Goal: Use online tool/utility: Utilize a website feature to perform a specific function

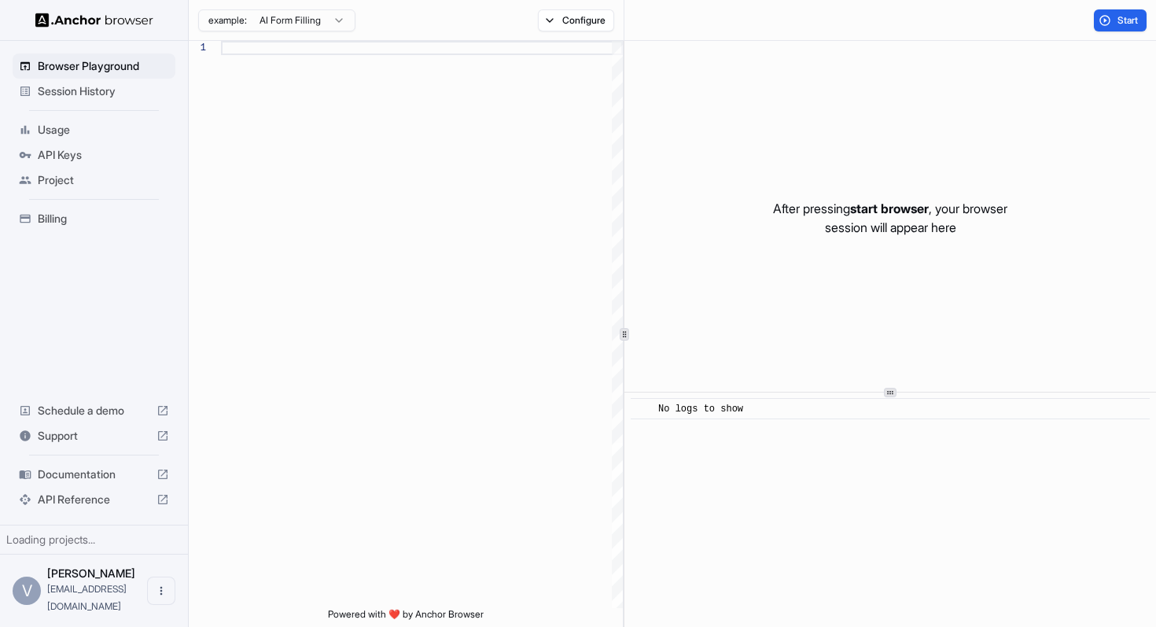
scroll to position [99, 0]
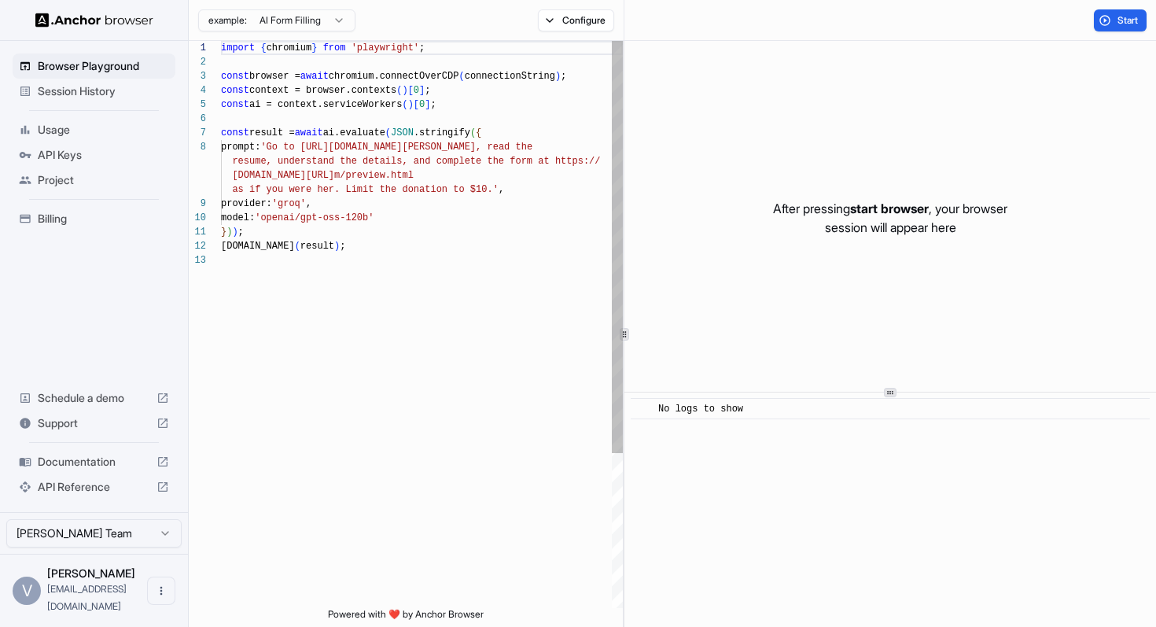
type textarea "**********"
click at [466, 210] on div "import { chromium } from 'playwright' ; const browser = await chromium.connectO…" at bounding box center [422, 431] width 402 height 780
click at [444, 218] on div "import { chromium } from 'playwright' ; const browser = await chromium.connectO…" at bounding box center [422, 431] width 402 height 780
click at [61, 90] on span "Session History" at bounding box center [103, 91] width 131 height 16
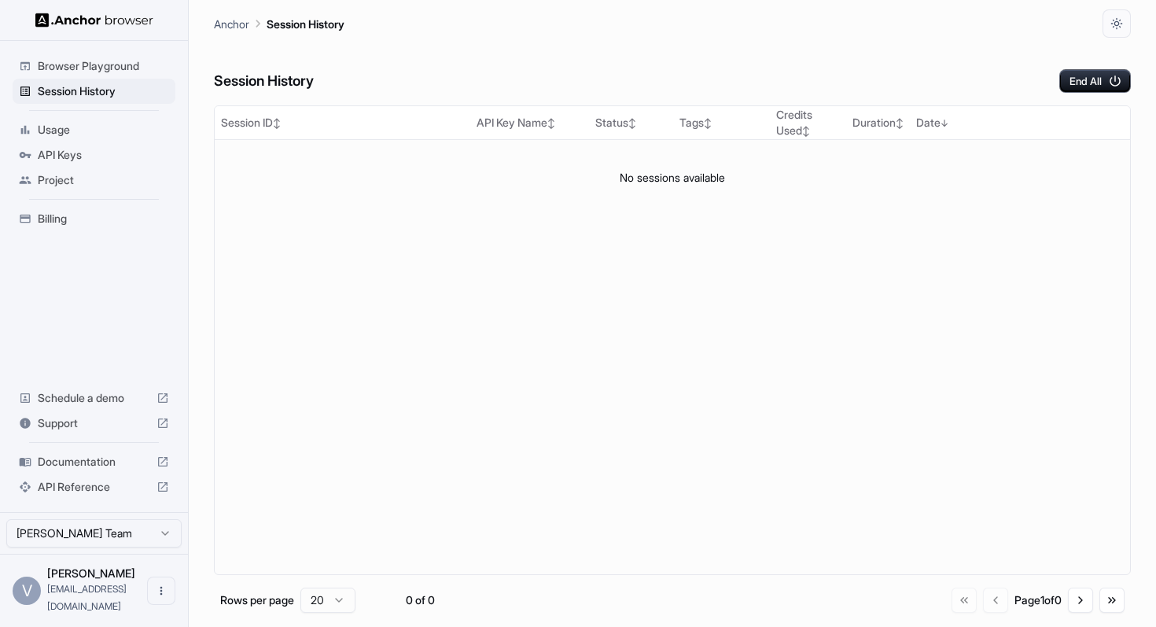
click at [60, 135] on span "Usage" at bounding box center [103, 130] width 131 height 16
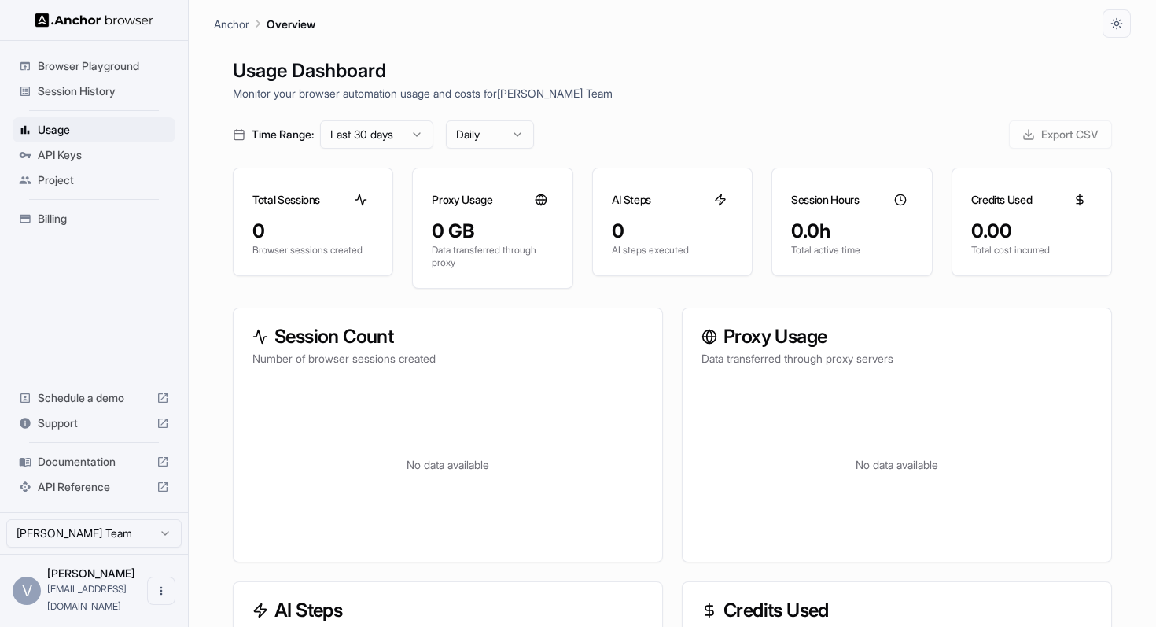
click at [74, 149] on span "API Keys" at bounding box center [103, 155] width 131 height 16
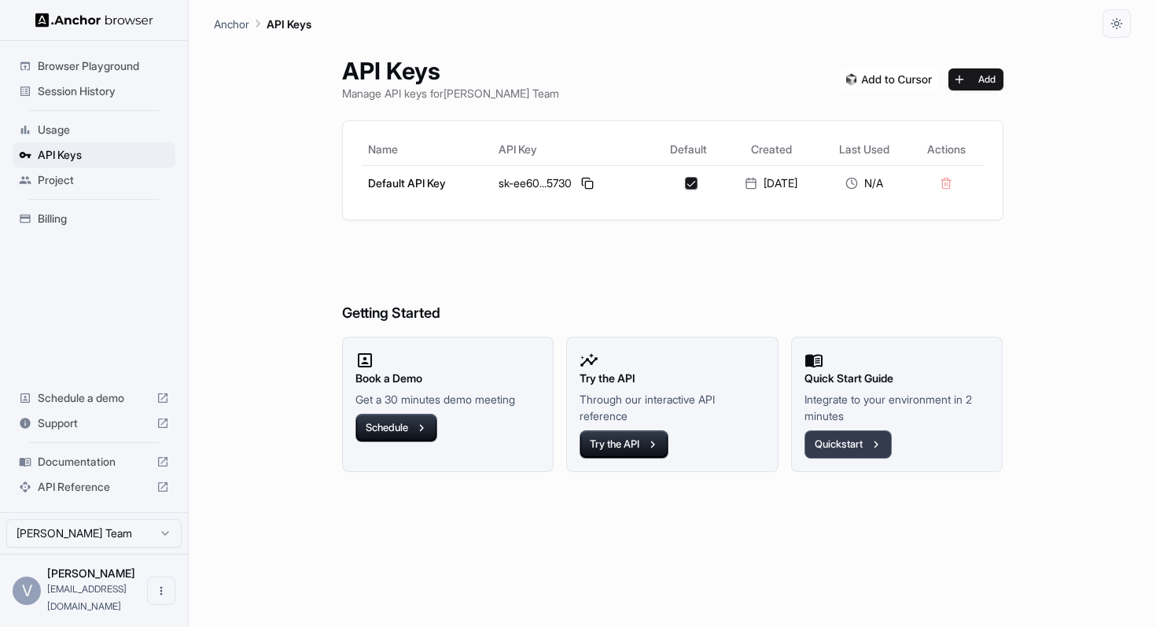
click at [830, 444] on button "Quickstart" at bounding box center [848, 444] width 87 height 28
click at [415, 426] on icon "button" at bounding box center [422, 428] width 14 height 14
click at [120, 72] on span "Browser Playground" at bounding box center [103, 66] width 131 height 16
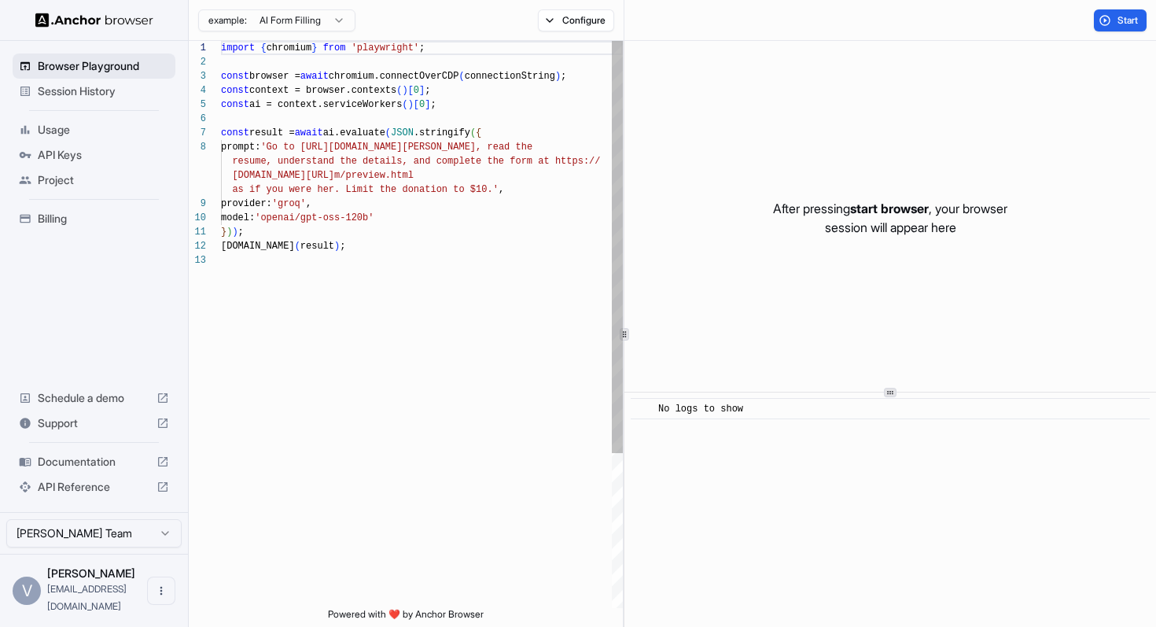
scroll to position [99, 0]
click at [238, 17] on html "Browser Playground Session History Usage API Keys Project Billing Schedule a de…" at bounding box center [578, 313] width 1156 height 627
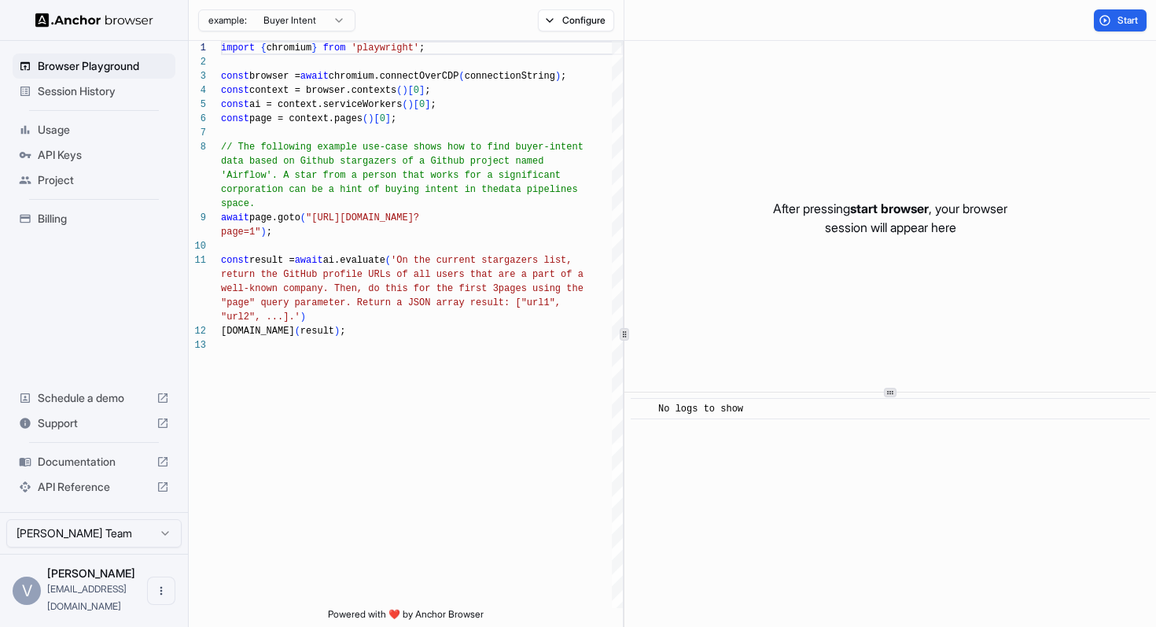
click at [298, 25] on html "Browser Playground Session History Usage API Keys Project Billing Schedule a de…" at bounding box center [578, 313] width 1156 height 627
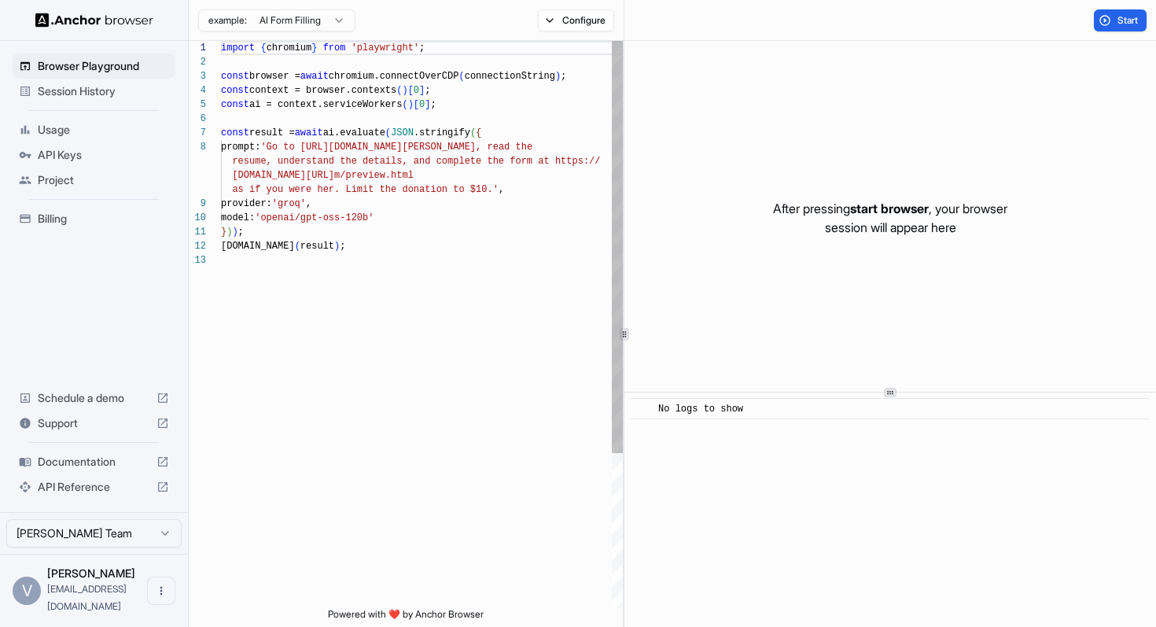
scroll to position [57, 0]
click at [358, 249] on div "import { chromium } from 'playwright' ; const browser = await chromium.connectO…" at bounding box center [422, 431] width 402 height 780
drag, startPoint x: 317, startPoint y: 148, endPoint x: 539, endPoint y: 140, distance: 222.0
click at [539, 140] on div "import { chromium } from 'playwright' ; const browser = await chromium.connectO…" at bounding box center [422, 431] width 402 height 780
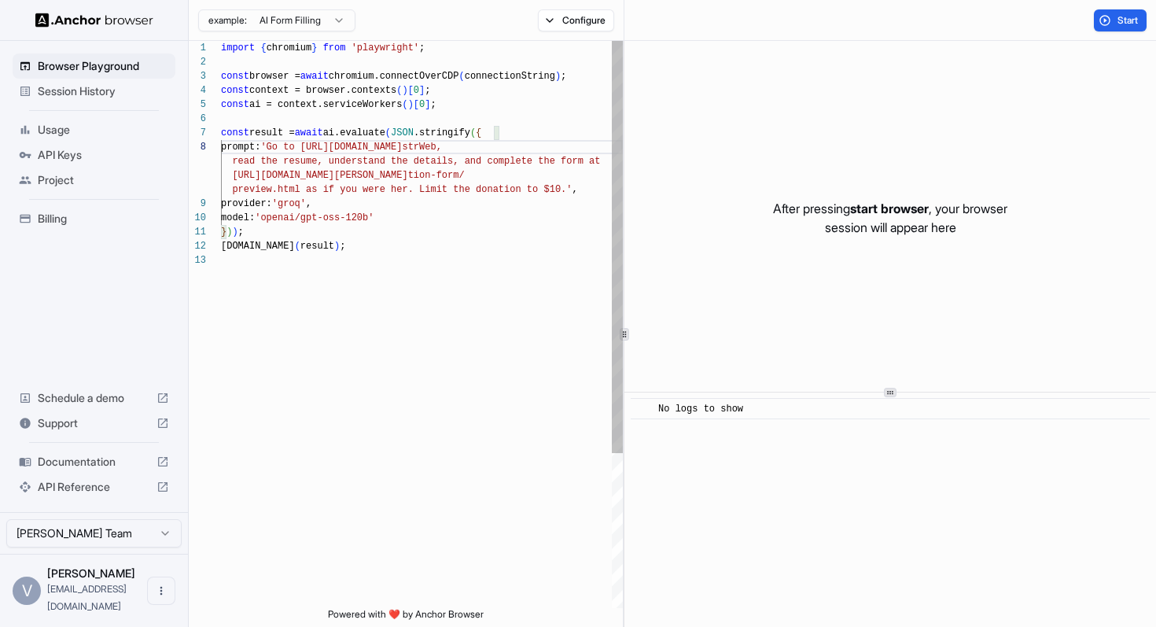
scroll to position [113, 0]
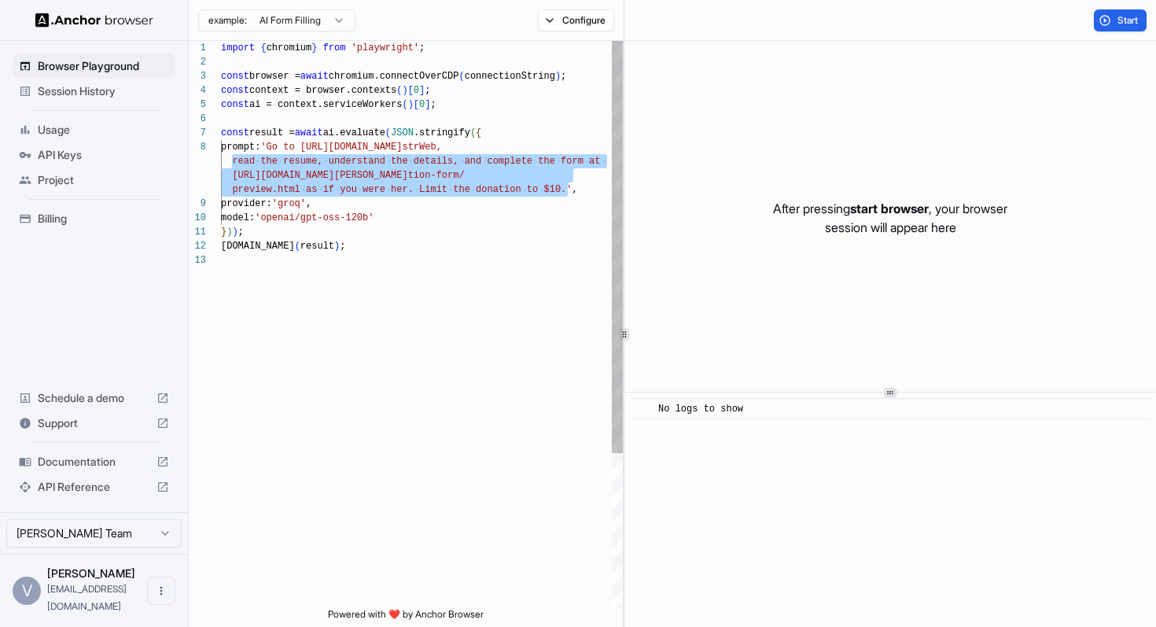
drag, startPoint x: 234, startPoint y: 160, endPoint x: 567, endPoint y: 186, distance: 333.8
click at [567, 186] on div "import { chromium } from 'playwright' ; const browser = await chromium.connectO…" at bounding box center [422, 431] width 402 height 780
click at [572, 208] on div "import { chromium } from 'playwright' ; const browser = await chromium.connectO…" at bounding box center [422, 431] width 402 height 780
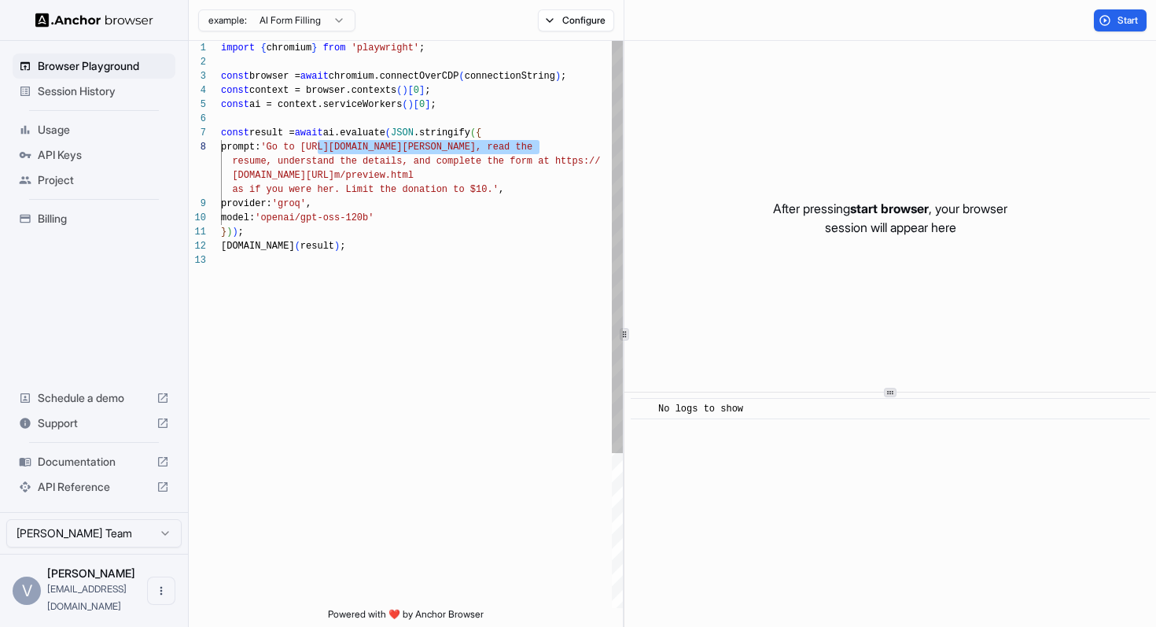
type textarea "**********"
click at [536, 213] on div "import { chromium } from 'playwright' ; const browser = await chromium.connectO…" at bounding box center [422, 431] width 402 height 780
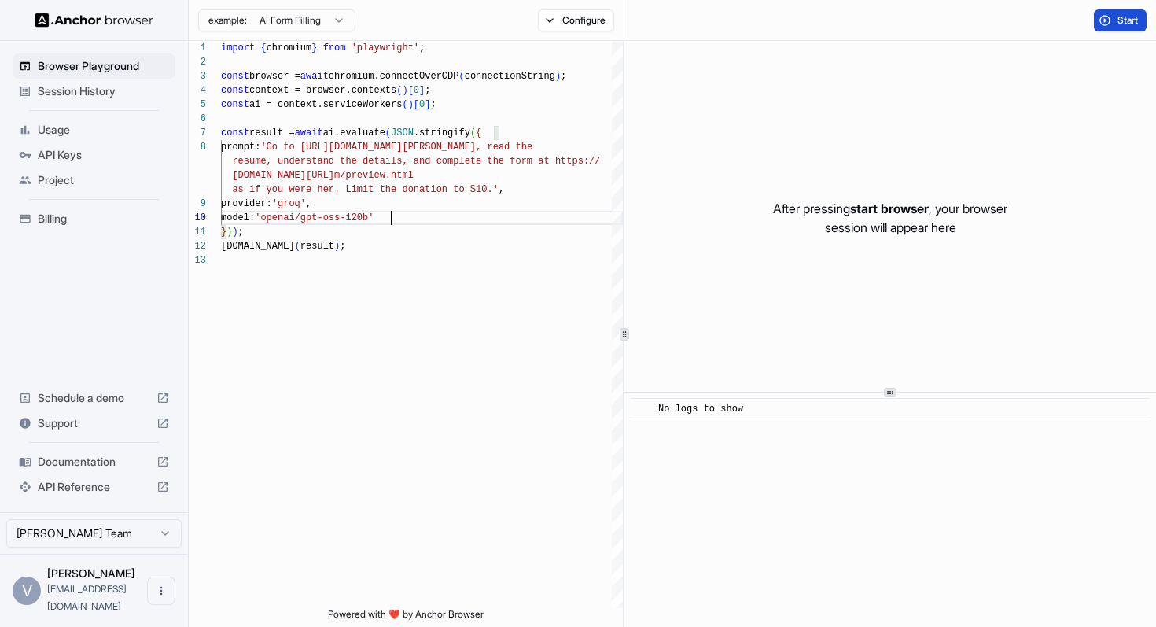
click at [1115, 17] on button "Start" at bounding box center [1120, 20] width 53 height 22
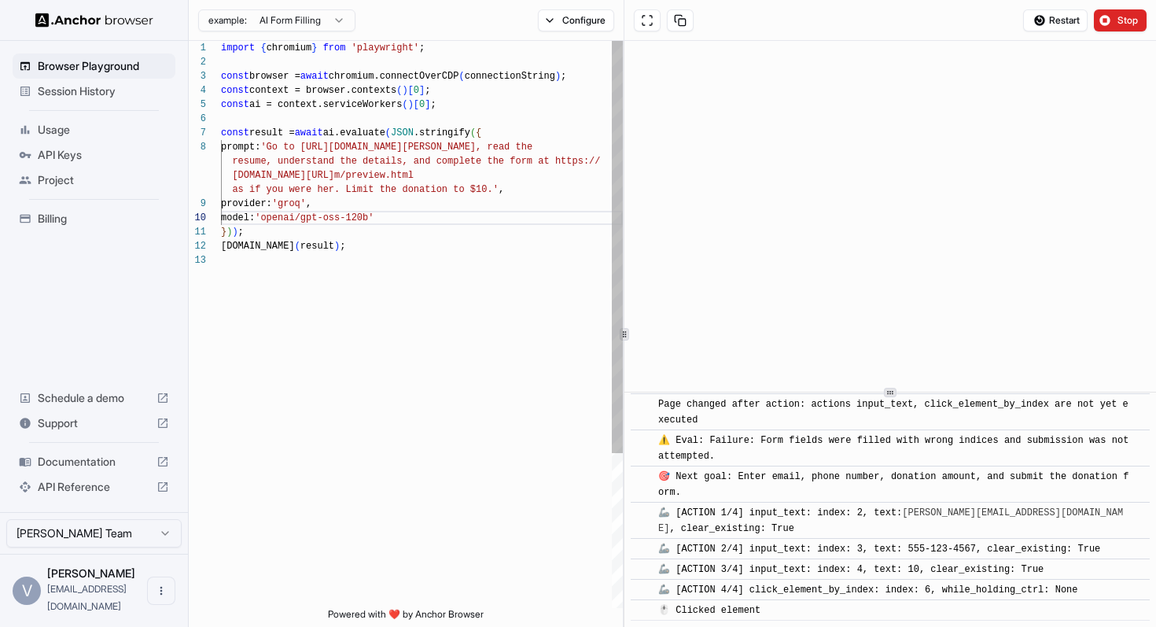
scroll to position [691, 0]
click at [90, 91] on span "Session History" at bounding box center [103, 91] width 131 height 16
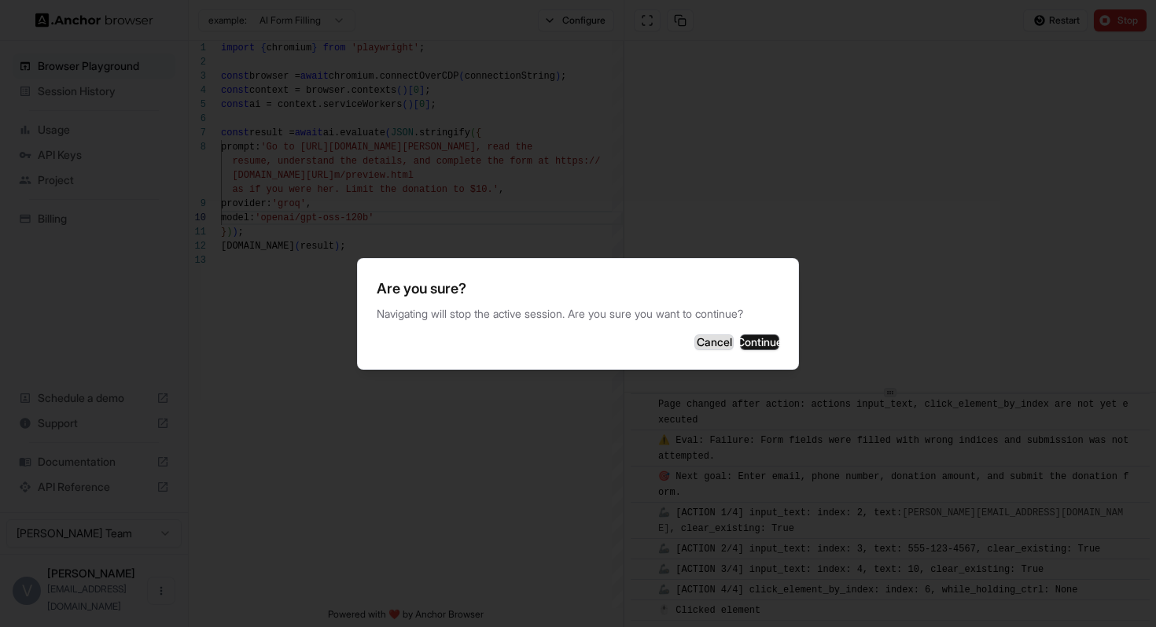
click at [695, 349] on button "Cancel" at bounding box center [714, 342] width 39 height 16
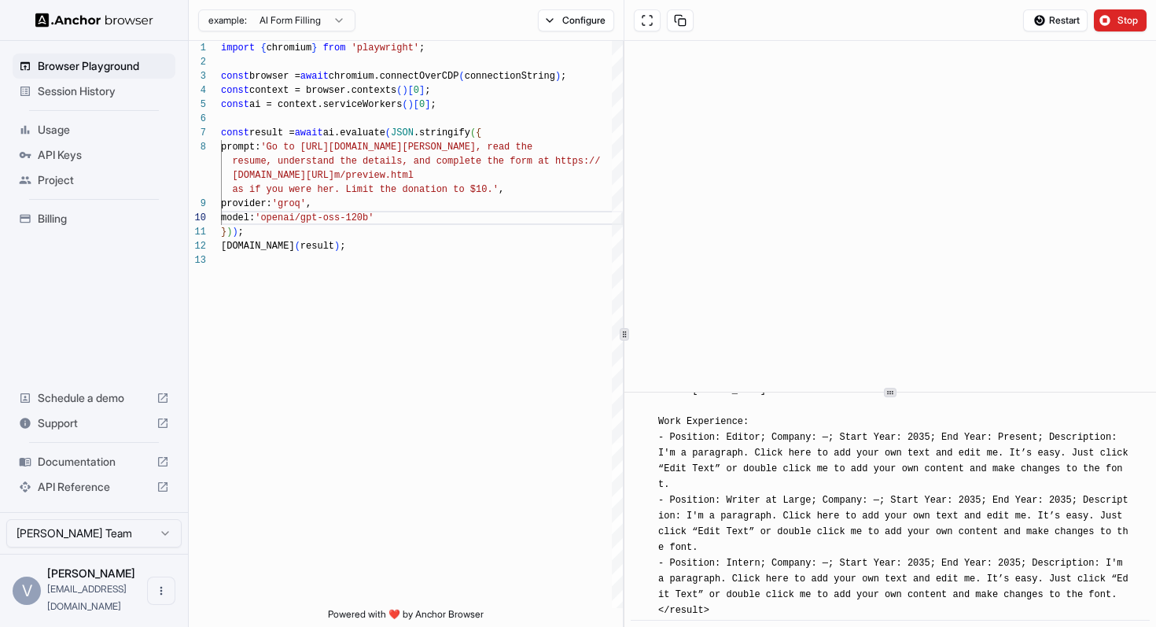
scroll to position [1805, 0]
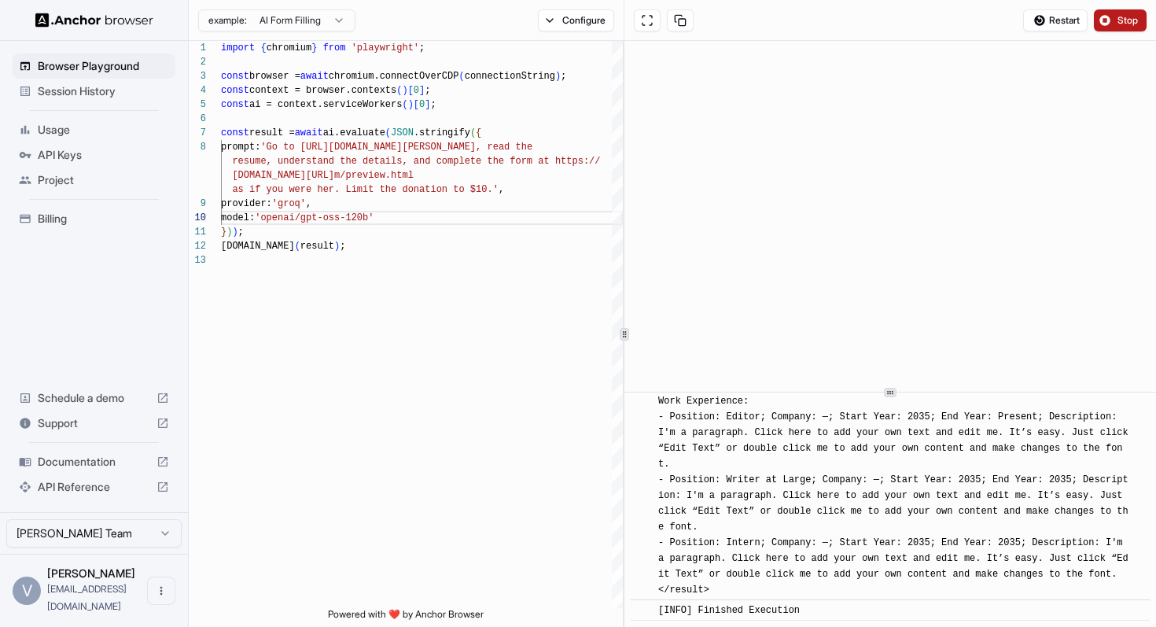
click at [1120, 23] on span "Stop" at bounding box center [1129, 20] width 22 height 13
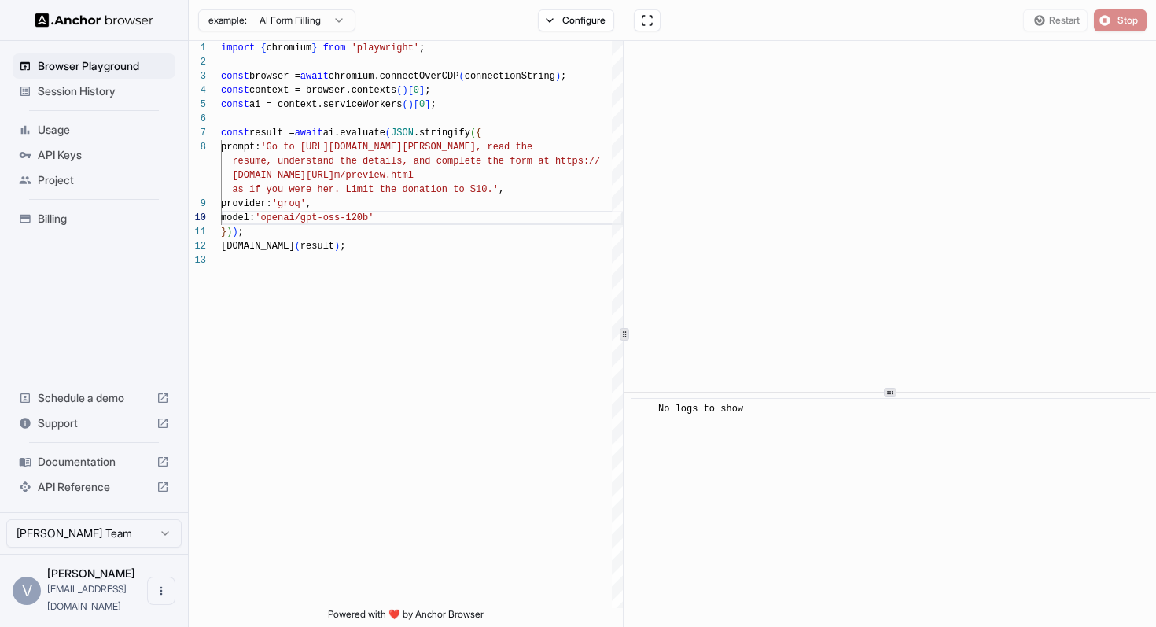
scroll to position [0, 0]
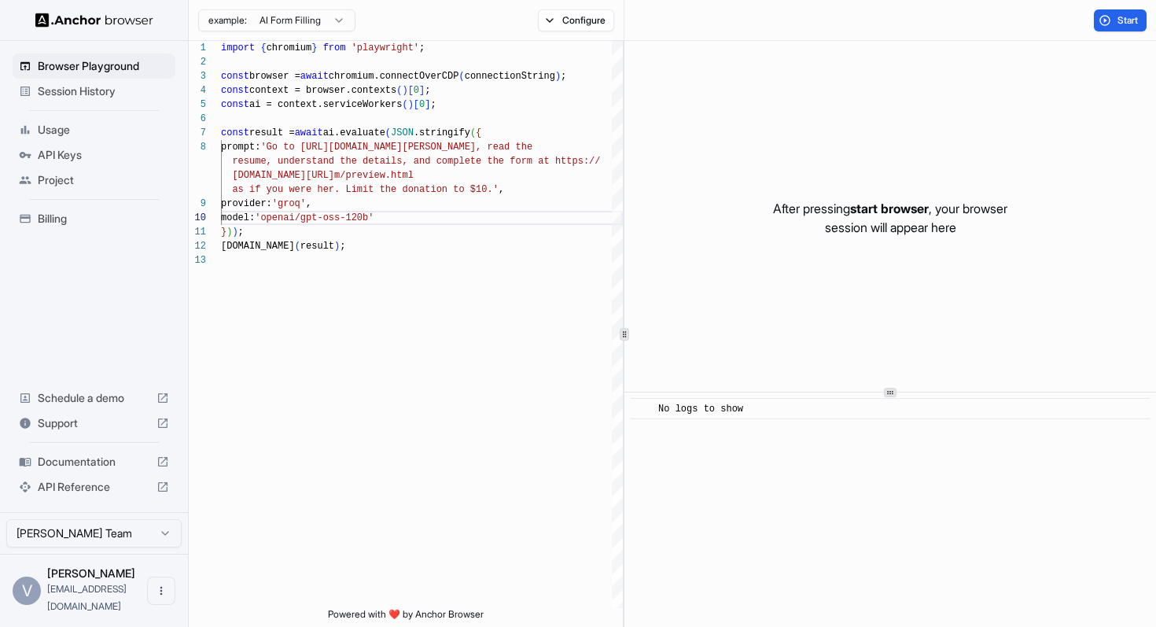
click at [121, 104] on ul "Browser Playground Session History Usage API Keys Project Billing" at bounding box center [93, 142] width 175 height 190
click at [120, 98] on span "Session History" at bounding box center [103, 91] width 131 height 16
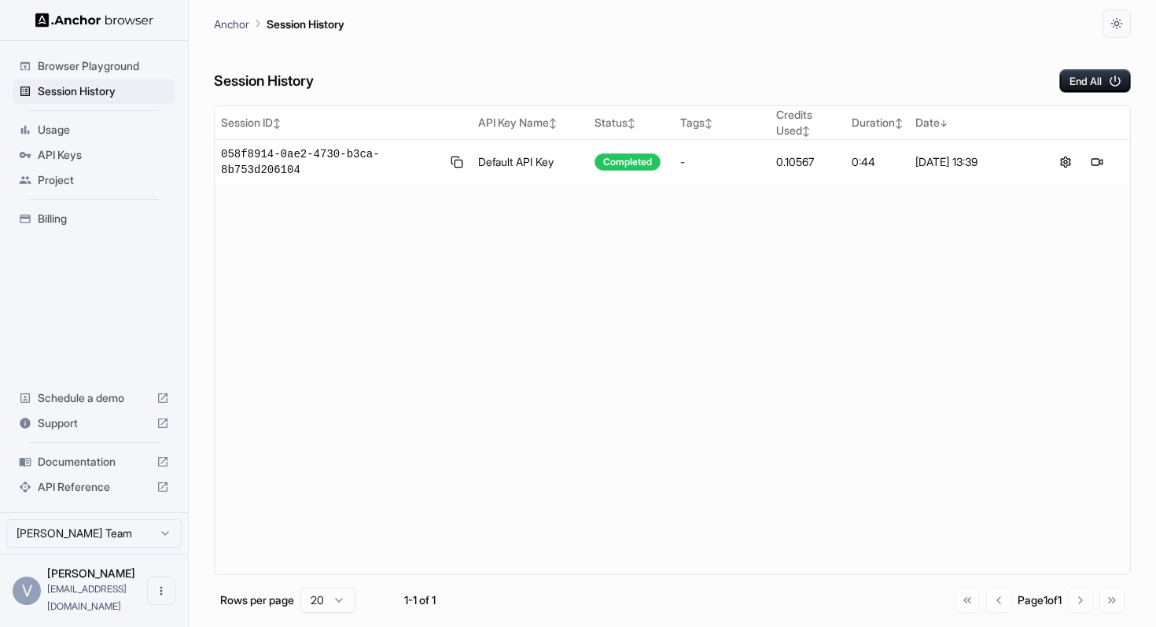
click at [135, 58] on span "Browser Playground" at bounding box center [103, 66] width 131 height 16
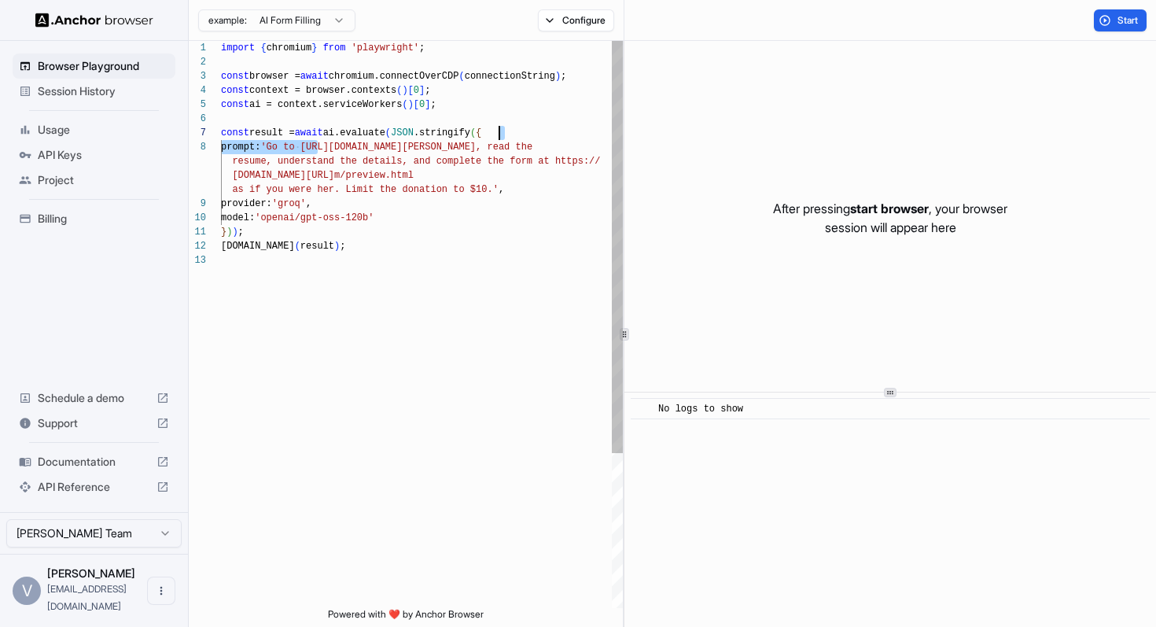
scroll to position [99, 0]
drag, startPoint x: 316, startPoint y: 145, endPoint x: 540, endPoint y: 150, distance: 224.3
click at [540, 150] on div "import { chromium } from 'playwright' ; const browser = await chromium.connectO…" at bounding box center [422, 431] width 402 height 780
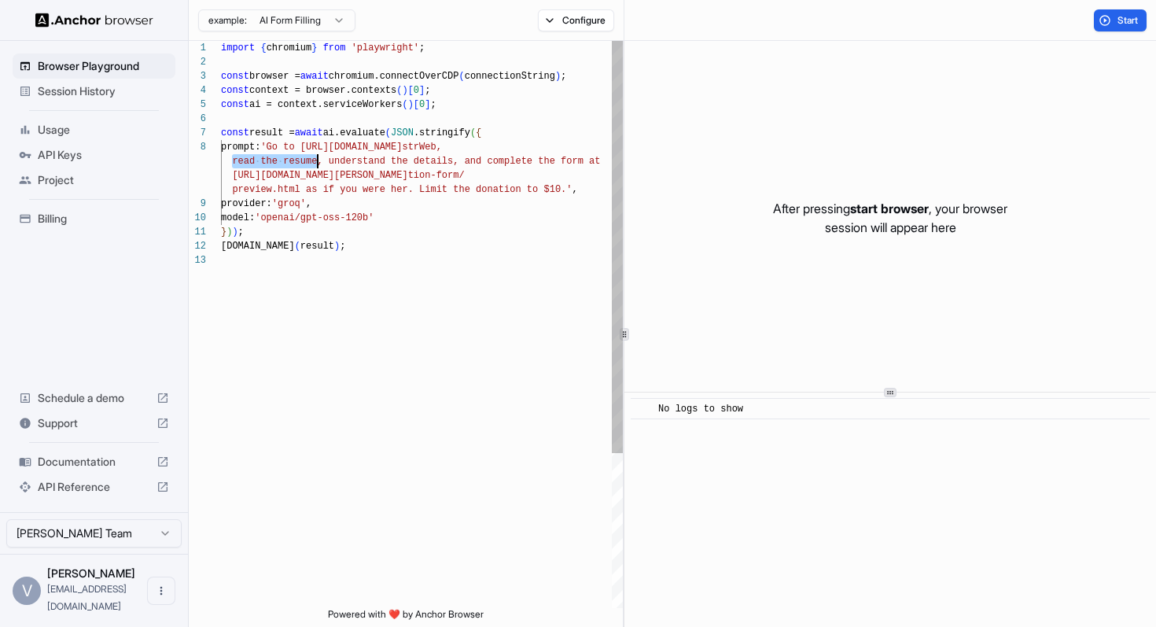
drag, startPoint x: 234, startPoint y: 165, endPoint x: 318, endPoint y: 164, distance: 83.4
click at [318, 164] on div "import { chromium } from 'playwright' ; const browser = await chromium.connectO…" at bounding box center [422, 431] width 402 height 780
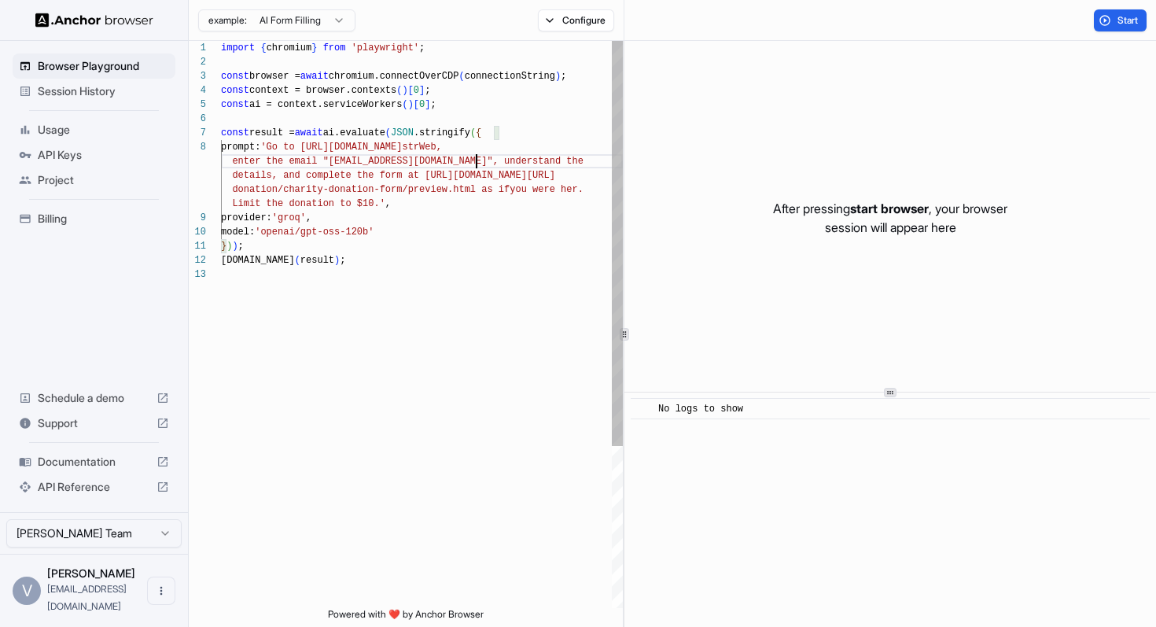
click at [490, 161] on div "import { chromium } from 'playwright' ; const browser = await chromium.connectO…" at bounding box center [422, 438] width 402 height 794
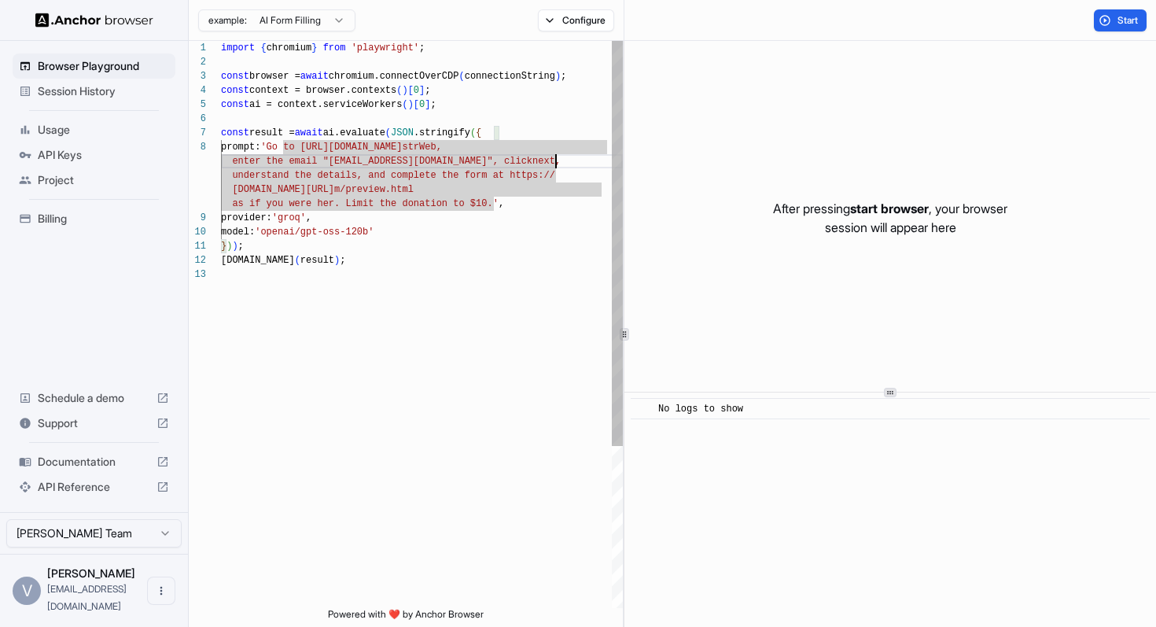
click at [557, 163] on div "import { chromium } from 'playwright' ; const browser = await chromium.connectO…" at bounding box center [422, 438] width 402 height 794
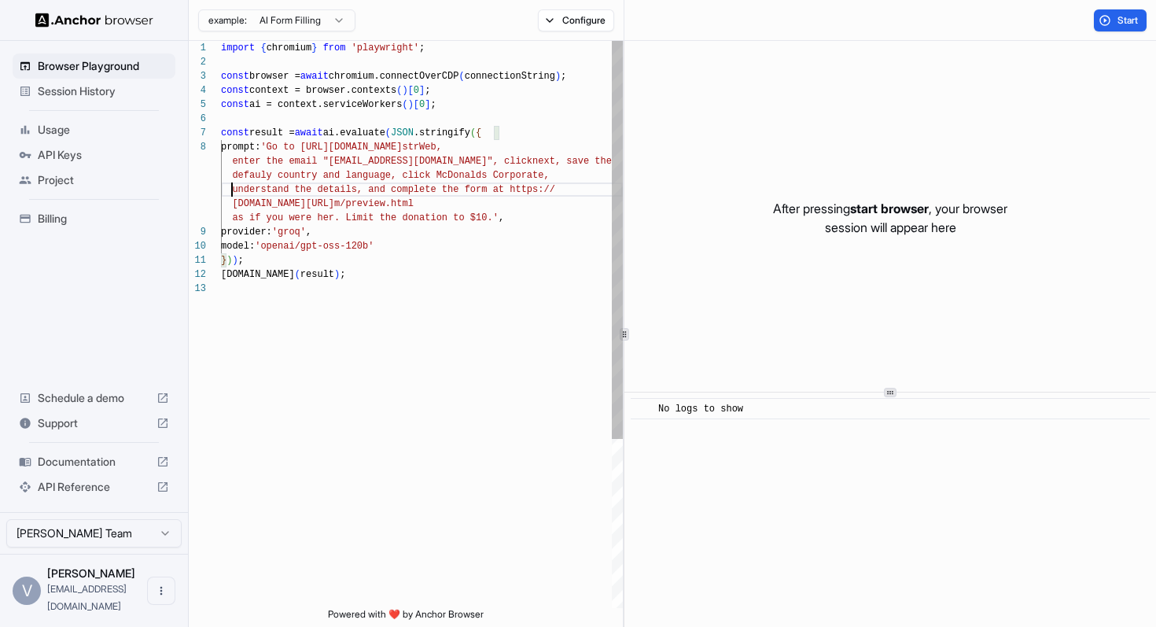
scroll to position [0, 0]
click at [362, 162] on div "import { chromium } from 'playwright' ; const browser = await chromium.connectO…" at bounding box center [422, 445] width 402 height 808
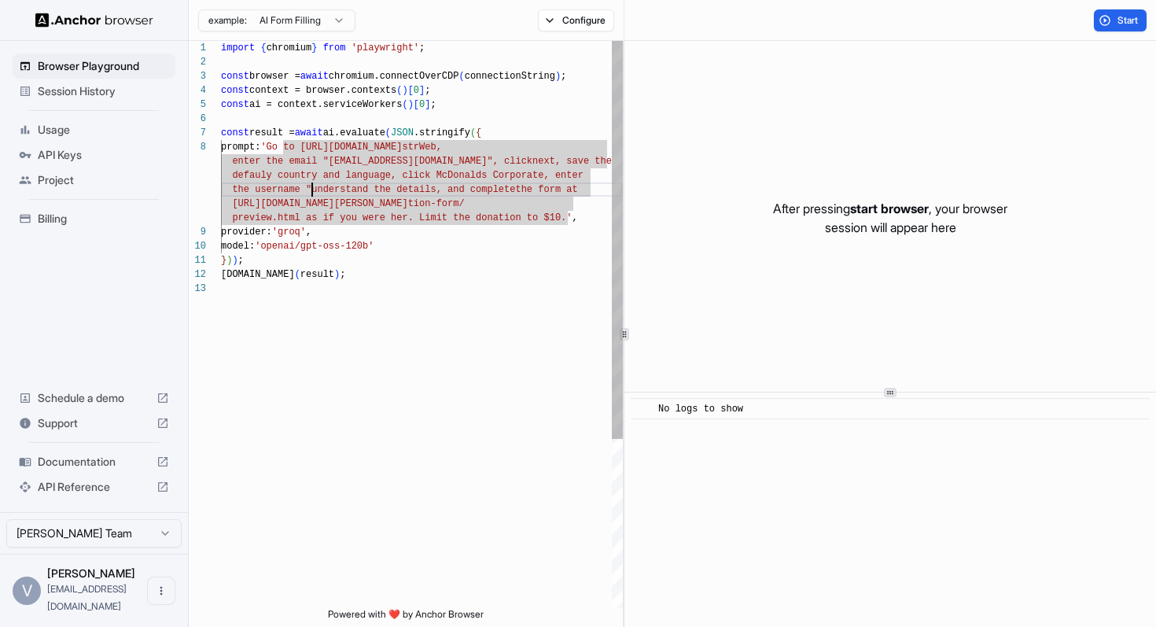
click at [309, 191] on div "import { chromium } from 'playwright' ; const browser = await chromium.connectO…" at bounding box center [422, 445] width 402 height 808
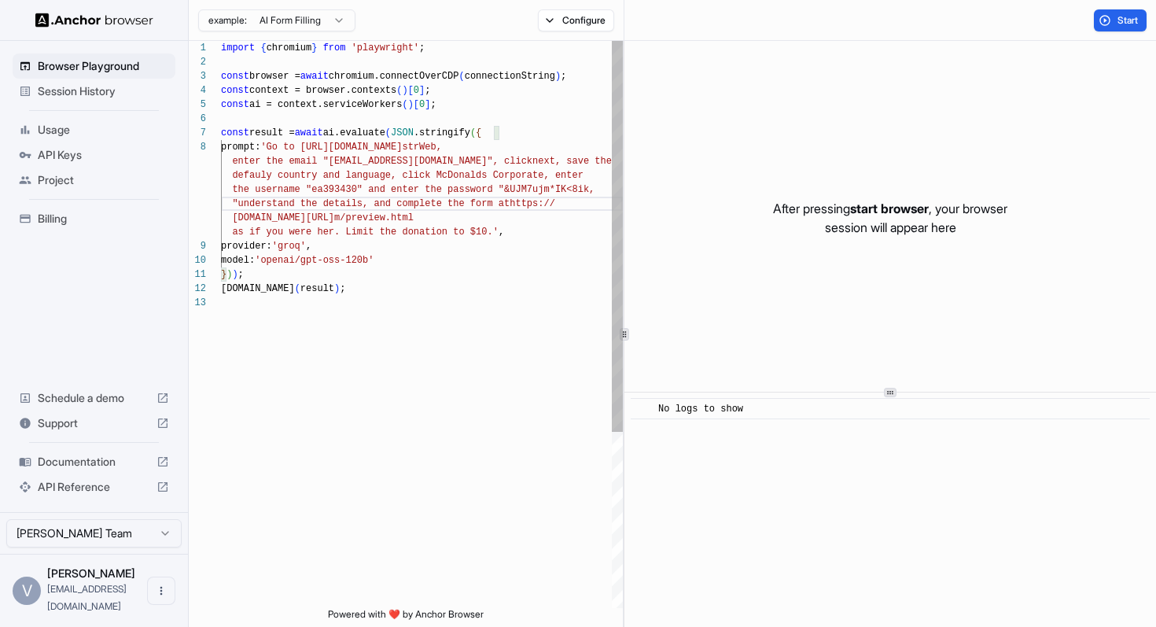
scroll to position [14, 0]
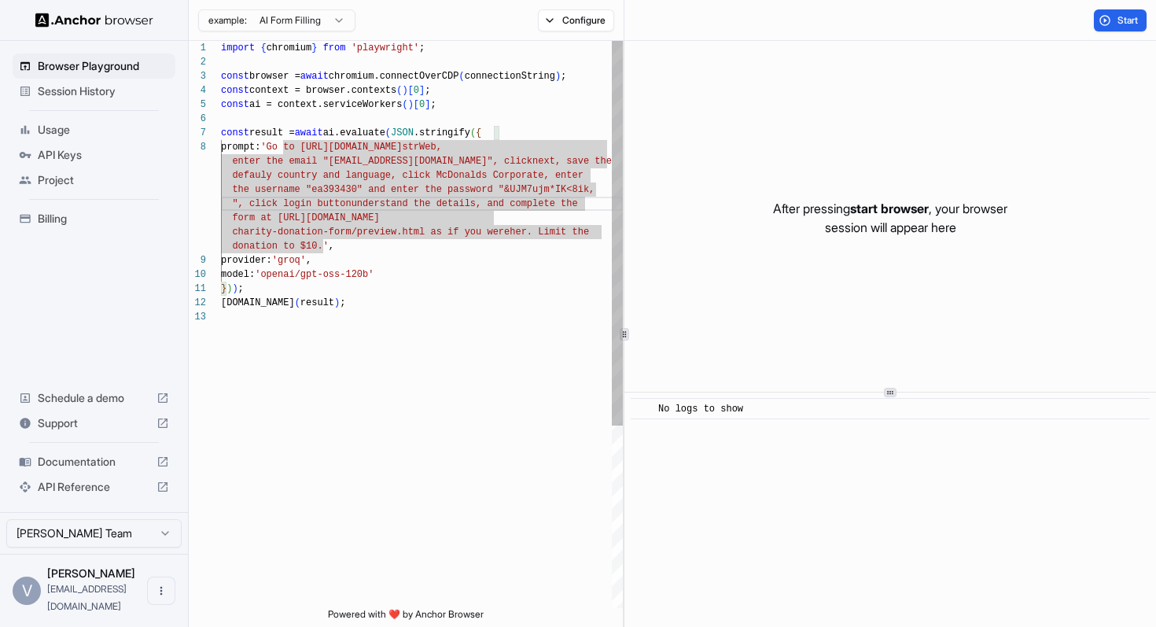
click at [435, 273] on div "import { chromium } from 'playwright' ; const browser = await chromium.connectO…" at bounding box center [422, 459] width 402 height 836
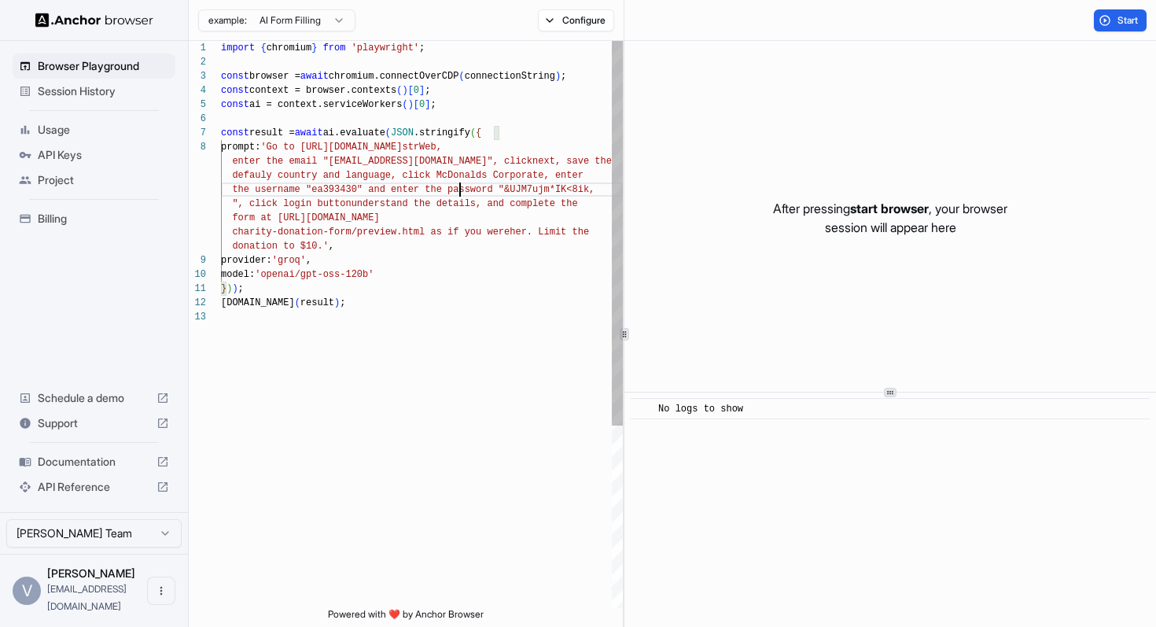
click at [462, 194] on div "import { chromium } from 'playwright' ; const browser = await chromium.connectO…" at bounding box center [422, 459] width 402 height 836
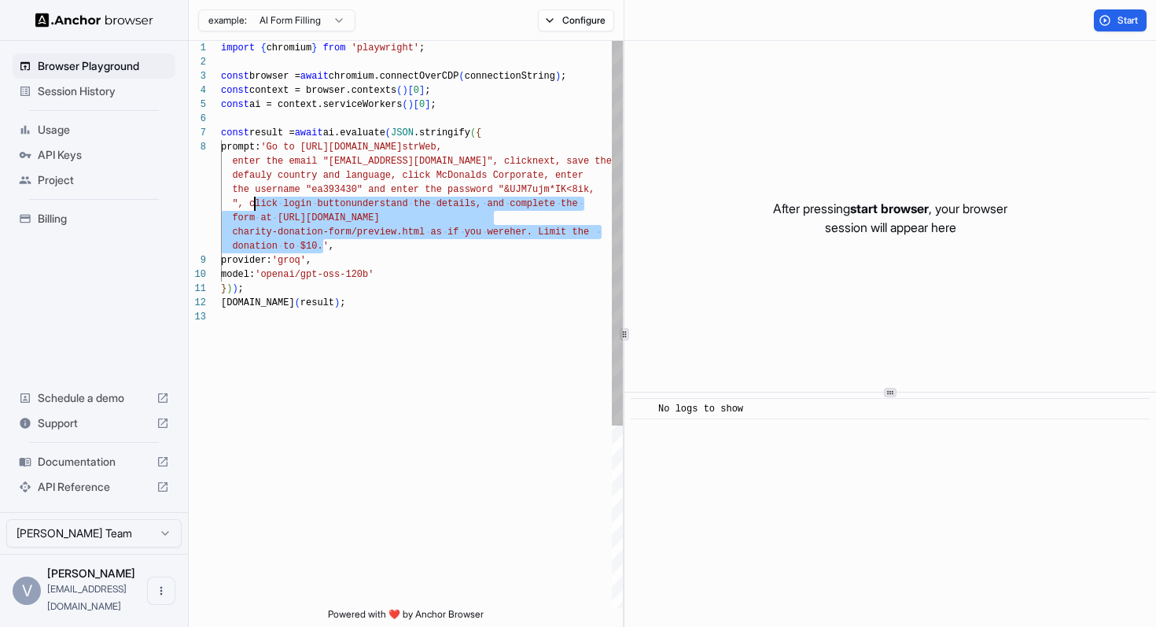
scroll to position [14, 0]
drag, startPoint x: 323, startPoint y: 249, endPoint x: 252, endPoint y: 208, distance: 82.8
click at [252, 208] on div "import { chromium } from 'playwright' ; const browser = await chromium.connectO…" at bounding box center [422, 459] width 402 height 836
click at [447, 225] on div "import { chromium } from 'playwright' ; const browser = await chromium.connectO…" at bounding box center [422, 459] width 402 height 836
drag, startPoint x: 352, startPoint y: 205, endPoint x: 322, endPoint y: 242, distance: 46.9
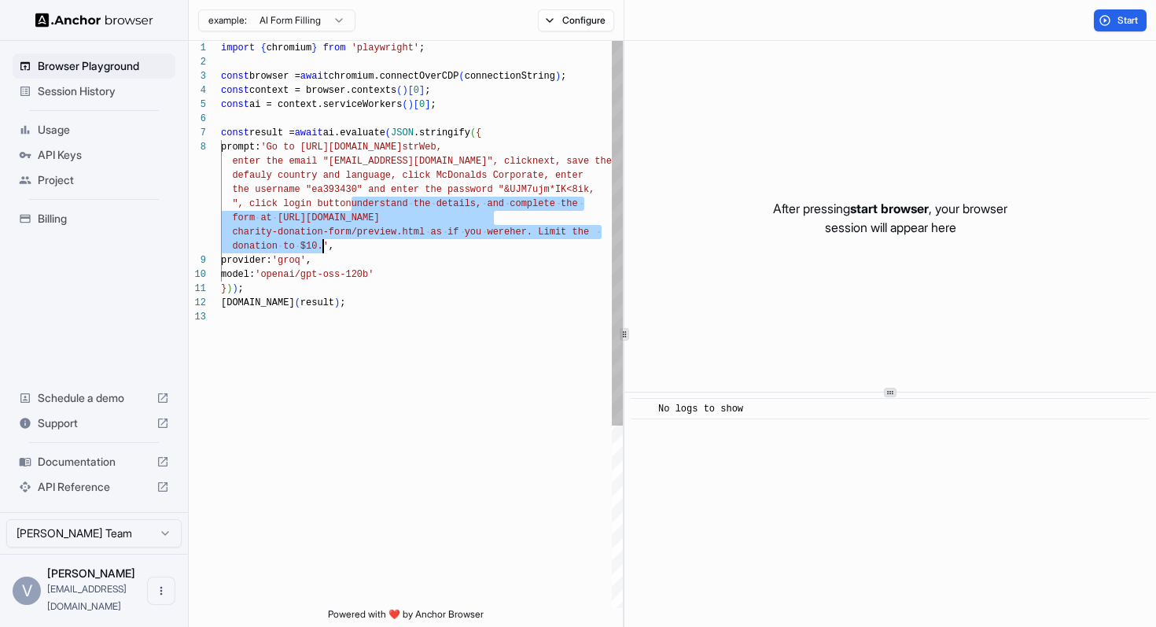
click at [322, 242] on div "import { chromium } from 'playwright' ; const browser = await chromium.connectO…" at bounding box center [422, 459] width 402 height 836
type textarea "**********"
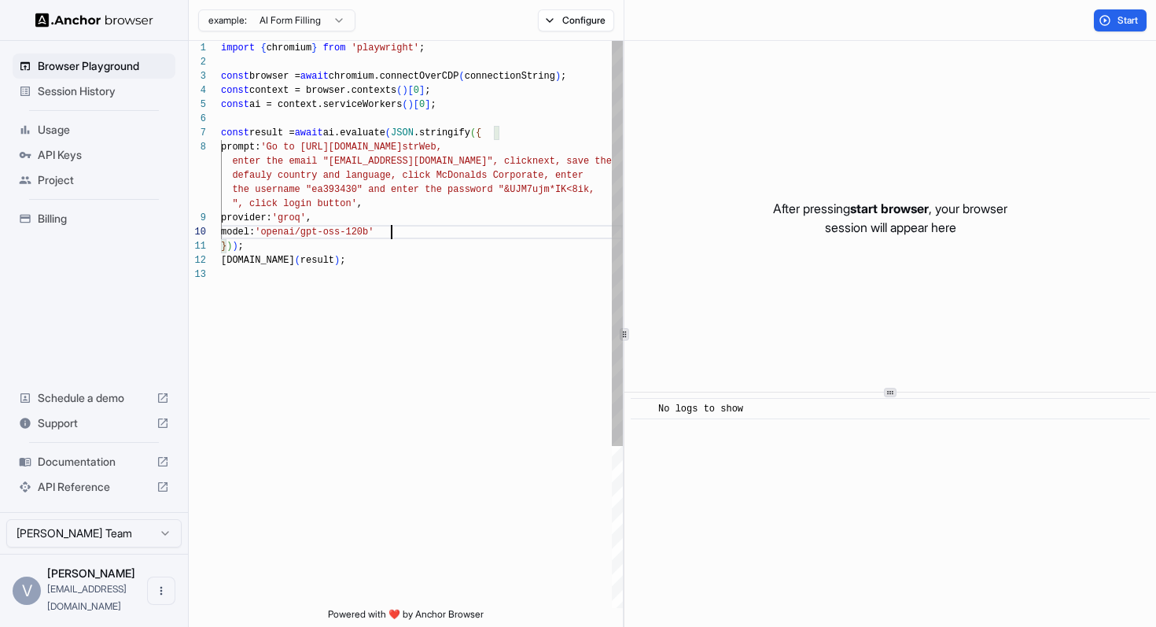
click at [521, 236] on div "import { chromium } from 'playwright' ; const browser = await chromium.connectO…" at bounding box center [422, 438] width 402 height 794
click at [435, 215] on div "import { chromium } from 'playwright' ; const browser = await chromium.connectO…" at bounding box center [422, 438] width 402 height 794
click at [440, 205] on div "import { chromium } from 'playwright' ; const browser = await chromium.connectO…" at bounding box center [422, 438] width 402 height 794
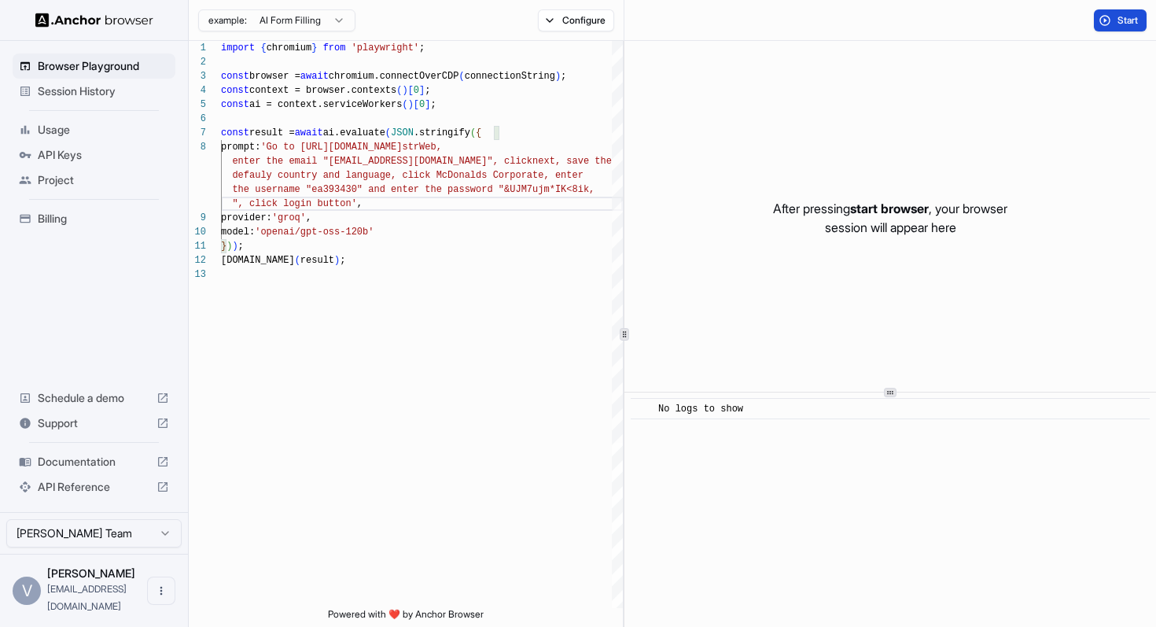
click at [1113, 24] on button "Start" at bounding box center [1120, 20] width 53 height 22
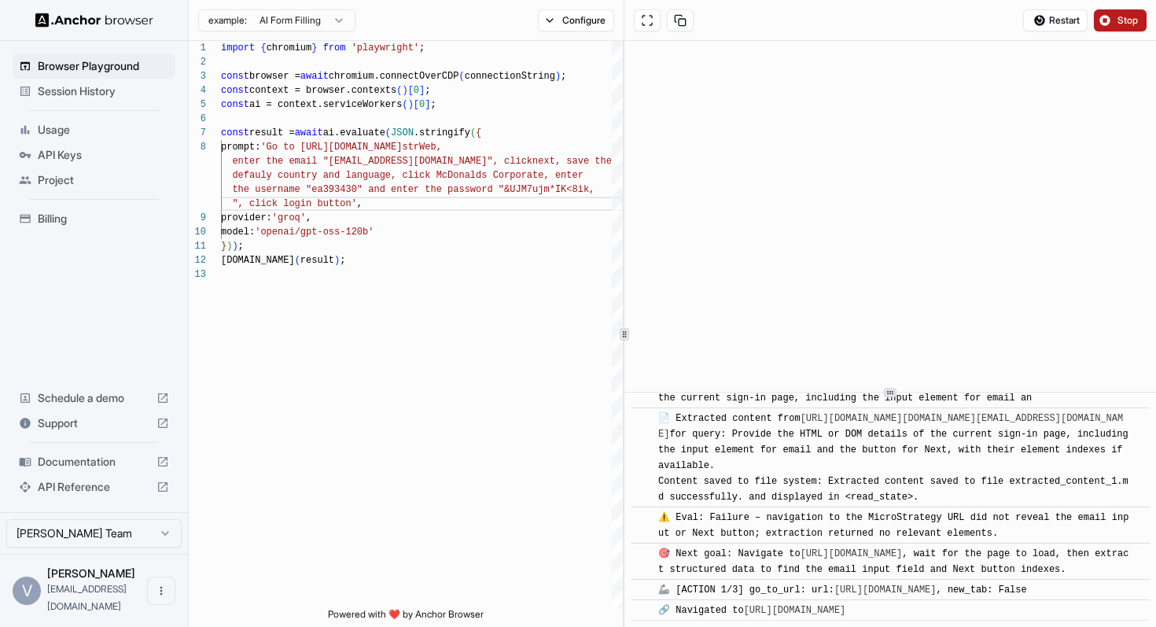
scroll to position [1847, 0]
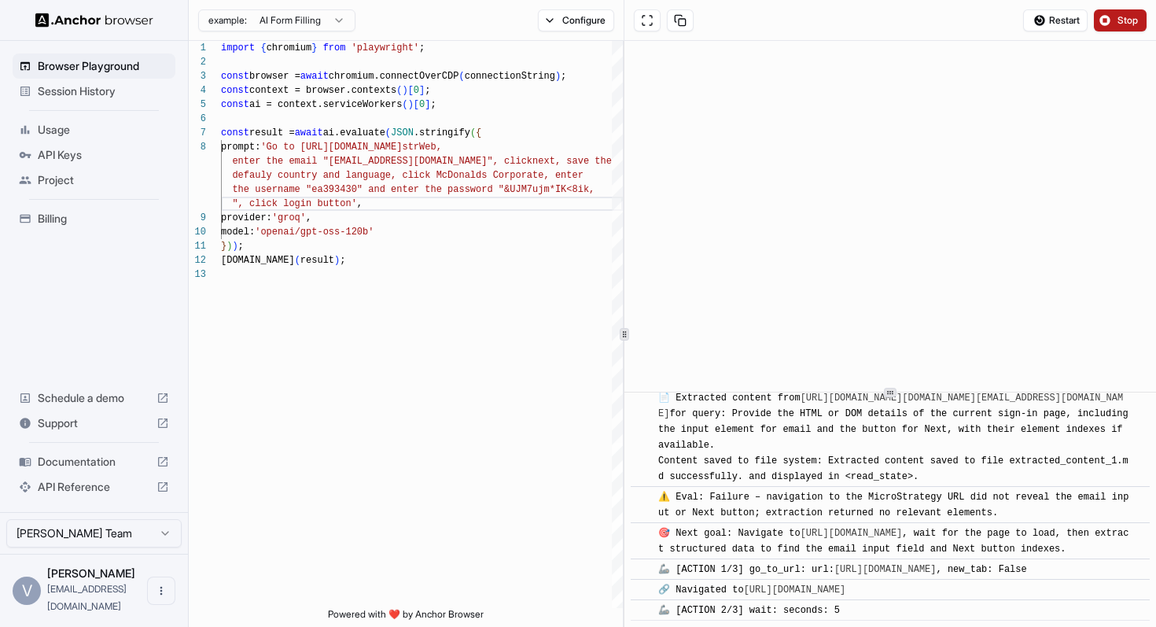
click at [1130, 22] on span "Stop" at bounding box center [1129, 20] width 22 height 13
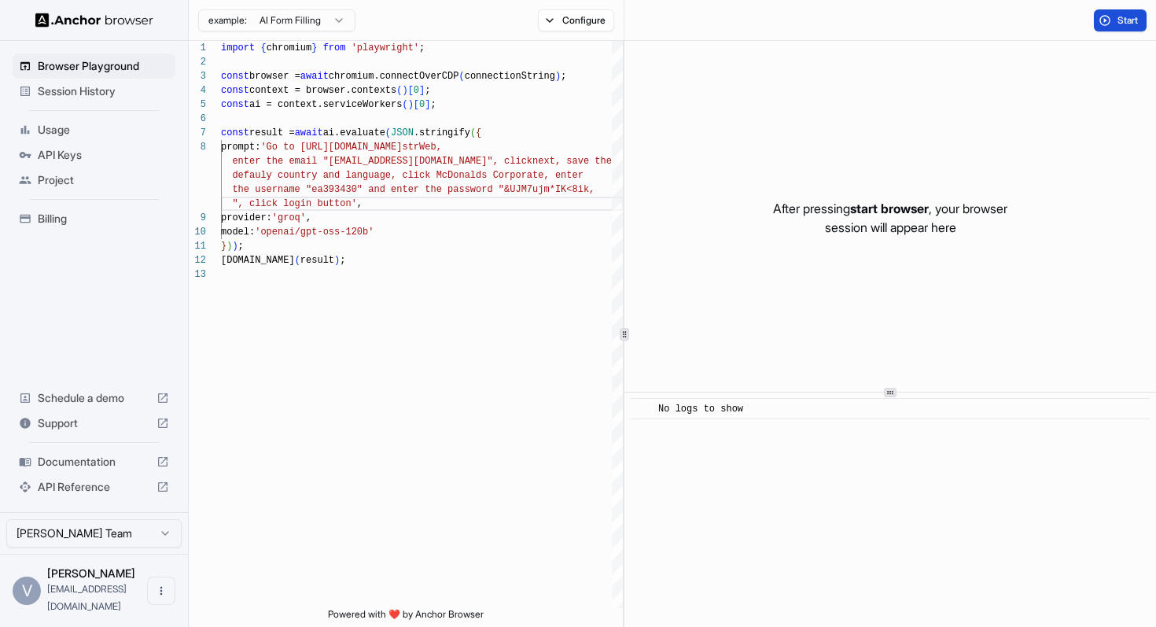
click at [1135, 18] on span "Start" at bounding box center [1129, 20] width 22 height 13
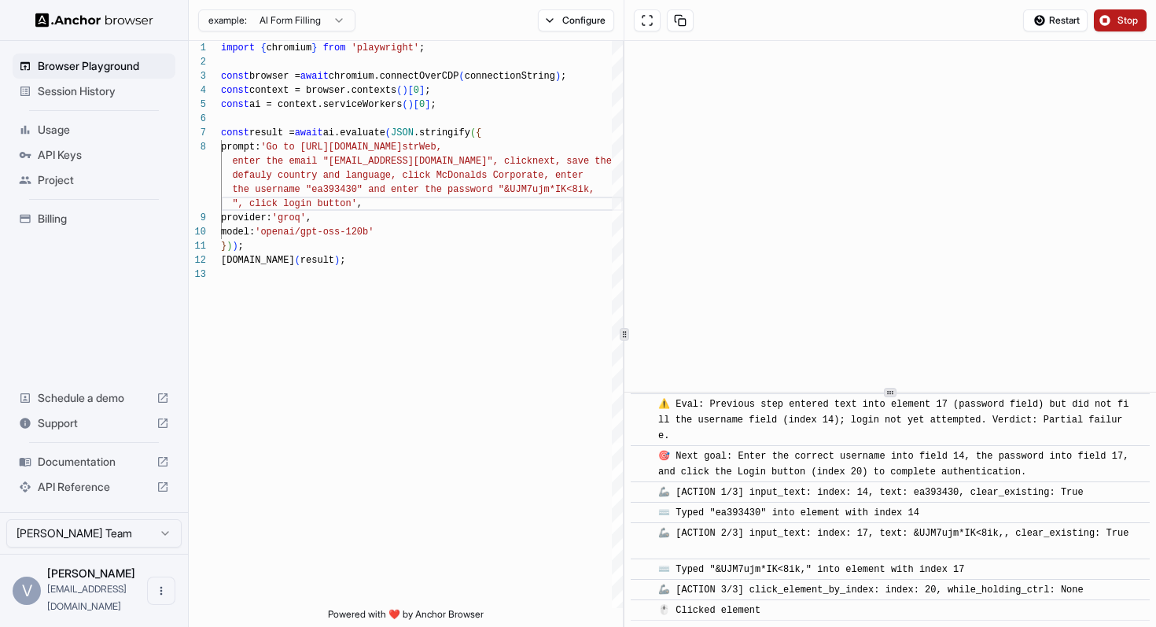
scroll to position [968, 0]
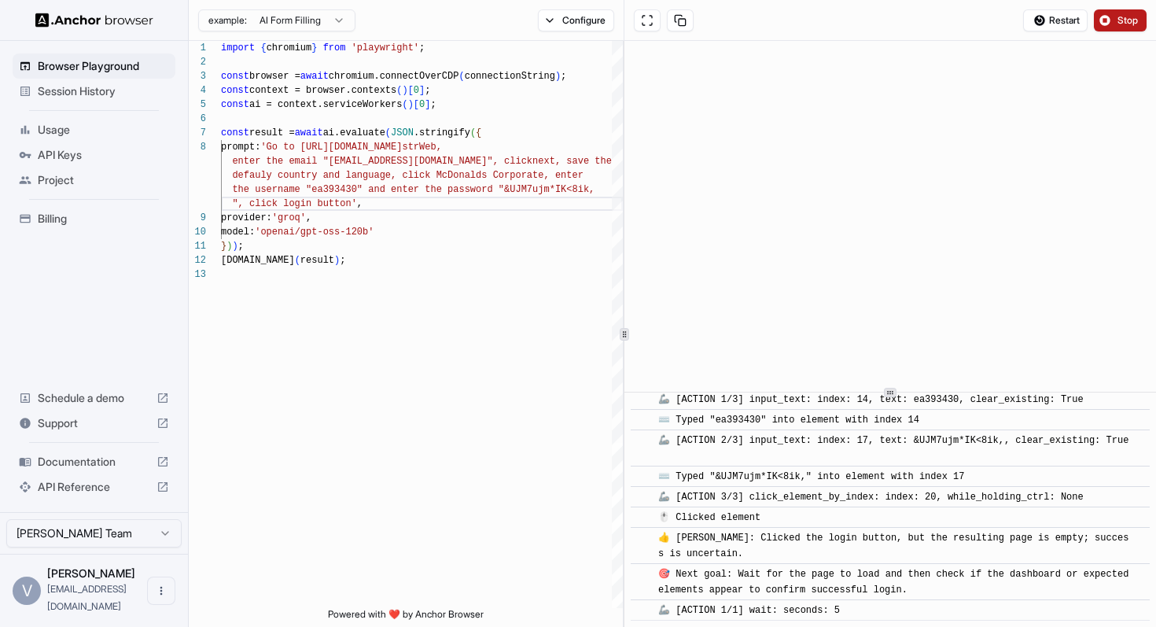
click at [1134, 18] on span "Stop" at bounding box center [1129, 20] width 22 height 13
